Goal: Task Accomplishment & Management: Use online tool/utility

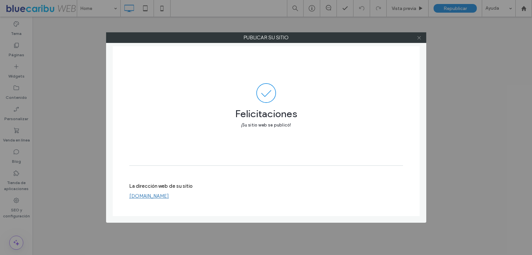
click at [421, 38] on icon at bounding box center [419, 37] width 5 height 5
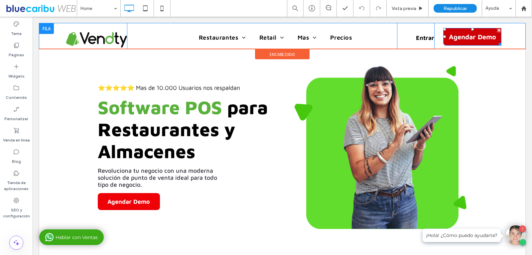
click at [452, 39] on span "Agendar Demo" at bounding box center [472, 37] width 47 height 14
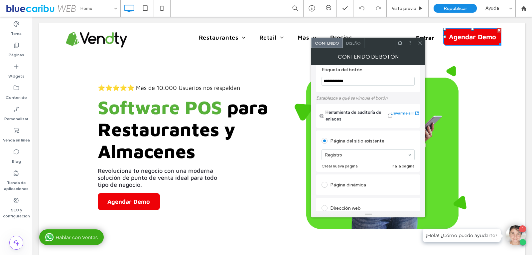
scroll to position [10, 0]
click at [345, 205] on div "Dirección web" at bounding box center [368, 207] width 93 height 11
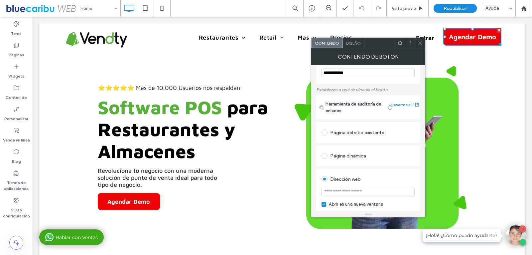
scroll to position [29, 0]
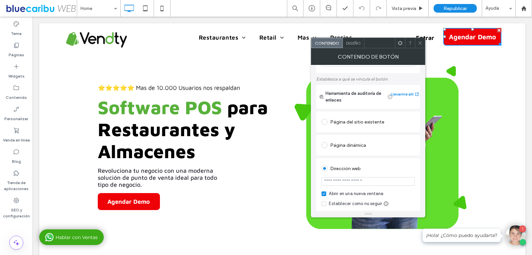
click at [381, 180] on input "url" at bounding box center [368, 181] width 93 height 9
paste input "**********"
type input "**********"
click at [404, 167] on div "Dirección web" at bounding box center [368, 168] width 93 height 11
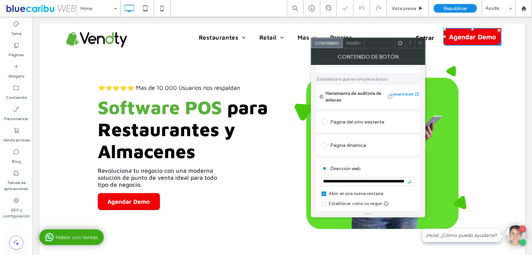
scroll to position [0, 0]
click at [421, 44] on icon at bounding box center [420, 43] width 5 height 5
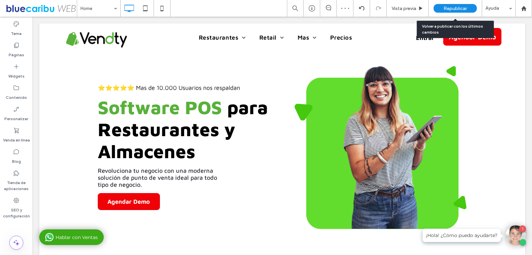
click at [457, 9] on span "Republicar" at bounding box center [455, 9] width 23 height 6
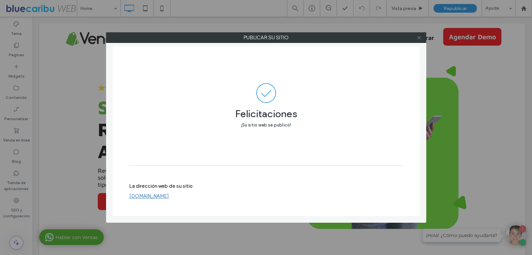
click at [420, 39] on icon at bounding box center [419, 37] width 5 height 5
